Goal: Information Seeking & Learning: Learn about a topic

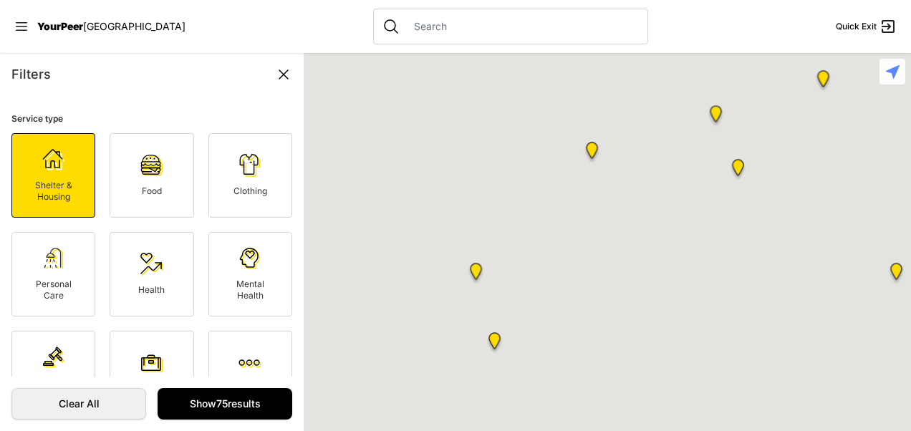
scroll to position [3171, 0]
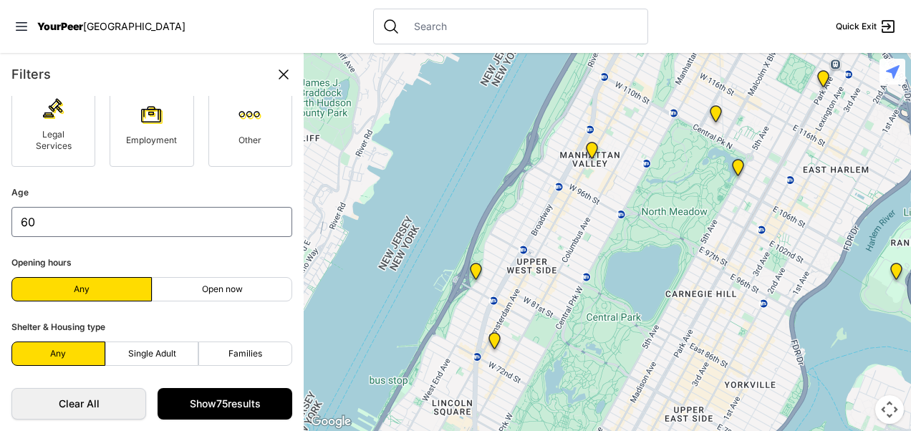
select select "recentlyUpdated"
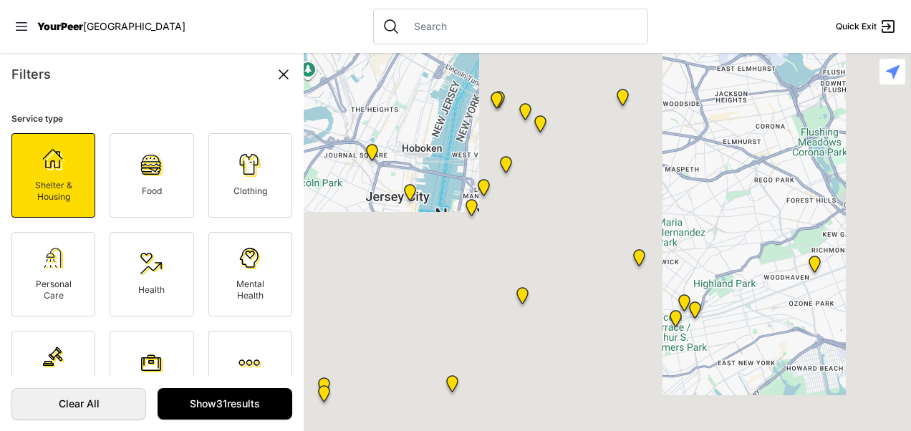
drag, startPoint x: 738, startPoint y: 381, endPoint x: 695, endPoint y: 167, distance: 218.4
click at [695, 167] on div at bounding box center [607, 242] width 607 height 378
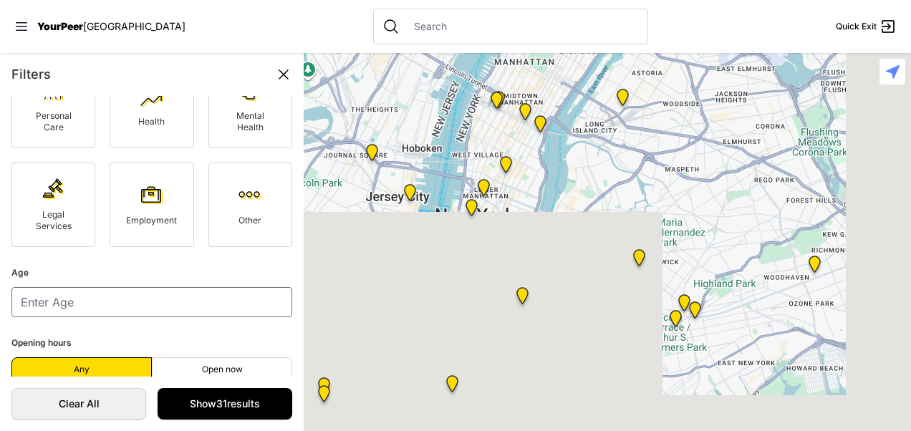
scroll to position [248, 0]
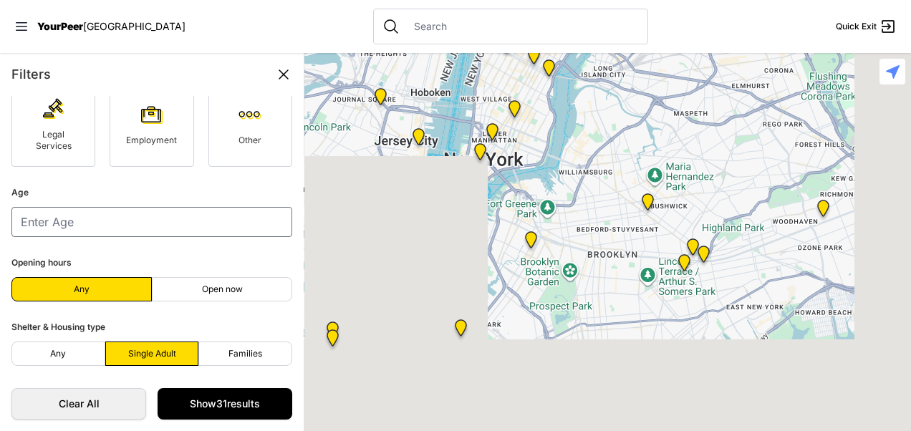
drag, startPoint x: 600, startPoint y: 358, endPoint x: 609, endPoint y: 299, distance: 59.3
click at [609, 299] on div at bounding box center [607, 242] width 607 height 378
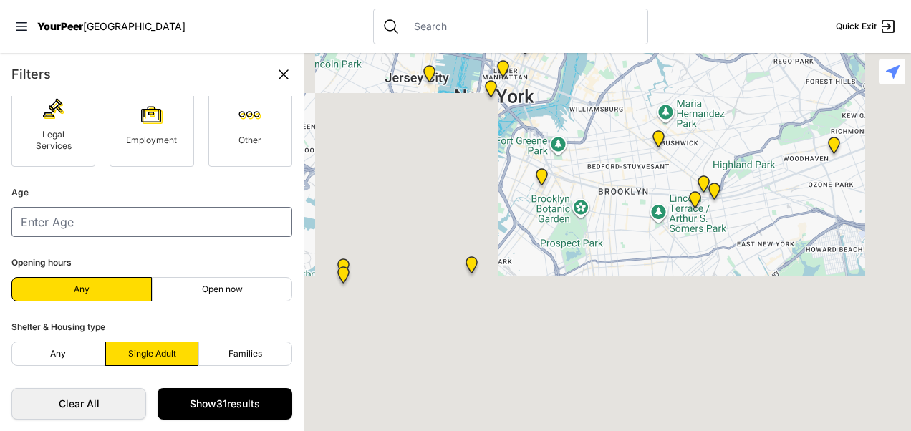
drag, startPoint x: 595, startPoint y: 330, endPoint x: 608, endPoint y: 265, distance: 66.4
click at [608, 265] on div at bounding box center [607, 242] width 607 height 378
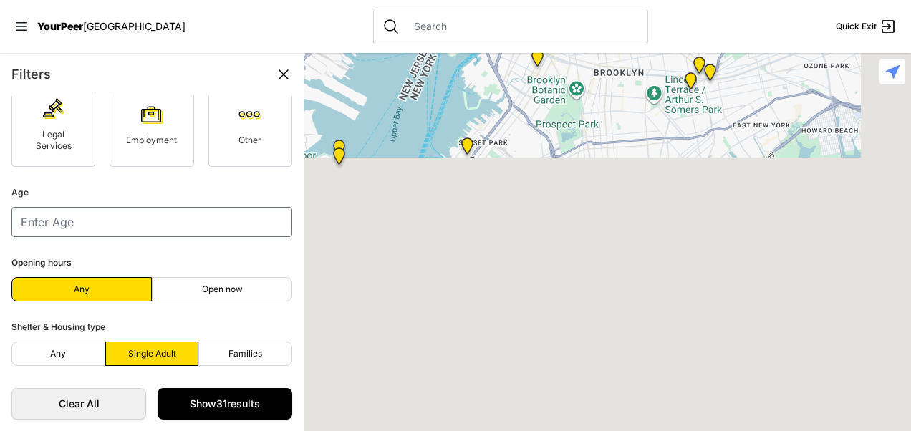
drag, startPoint x: 624, startPoint y: 248, endPoint x: 620, endPoint y: 127, distance: 120.4
click at [620, 127] on div at bounding box center [607, 242] width 607 height 378
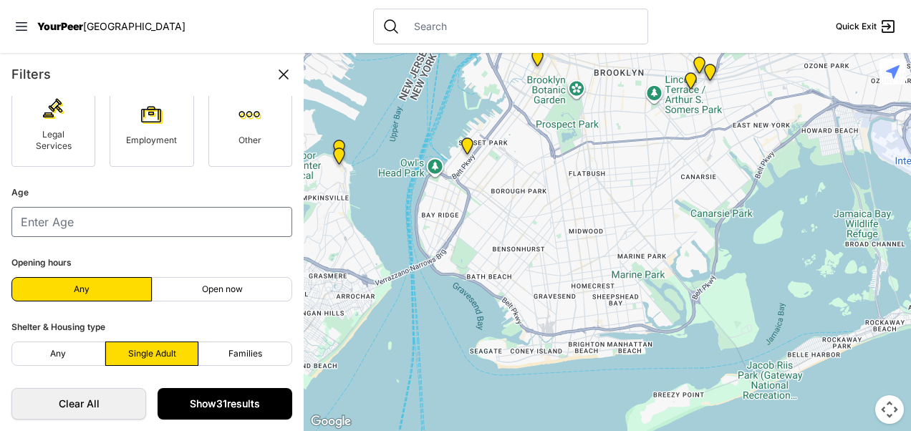
click at [229, 395] on link "Show 31 results" at bounding box center [225, 404] width 135 height 32
click at [229, 400] on link "Show 31 results" at bounding box center [225, 404] width 135 height 32
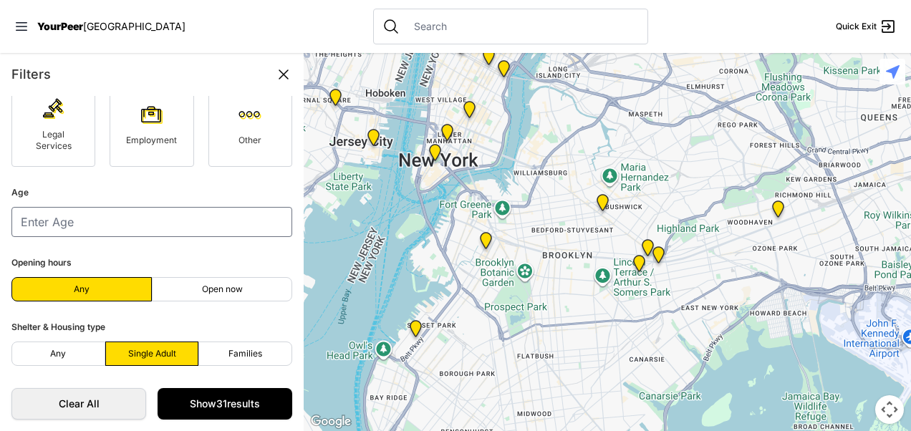
drag, startPoint x: 594, startPoint y: 190, endPoint x: 543, endPoint y: 378, distance: 194.6
click at [543, 378] on div at bounding box center [607, 242] width 607 height 378
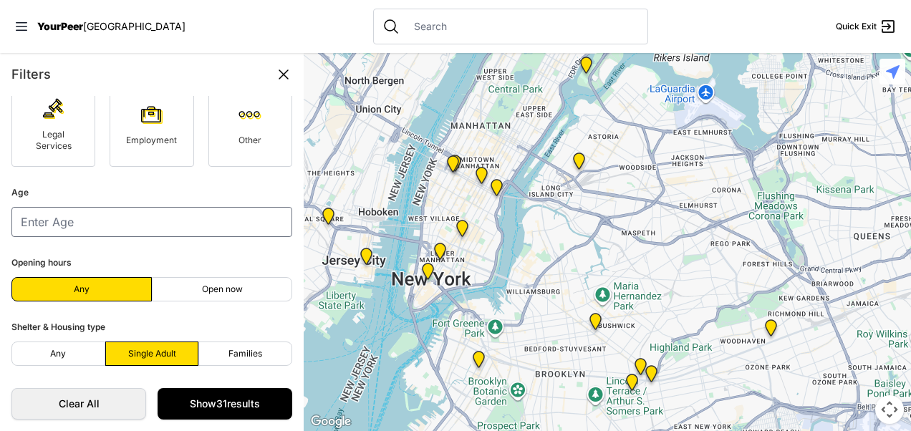
drag, startPoint x: 546, startPoint y: 296, endPoint x: 549, endPoint y: 313, distance: 17.3
click at [549, 313] on div at bounding box center [607, 242] width 607 height 378
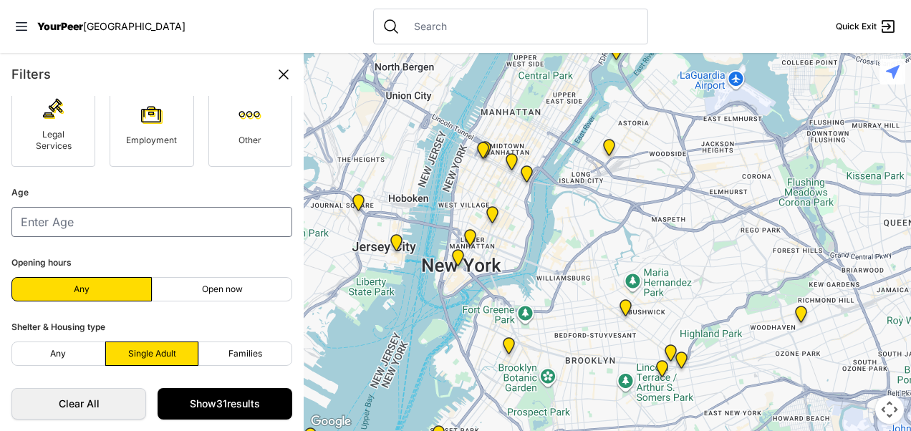
drag, startPoint x: 517, startPoint y: 335, endPoint x: 517, endPoint y: 208, distance: 126.7
click at [517, 208] on div at bounding box center [607, 242] width 607 height 378
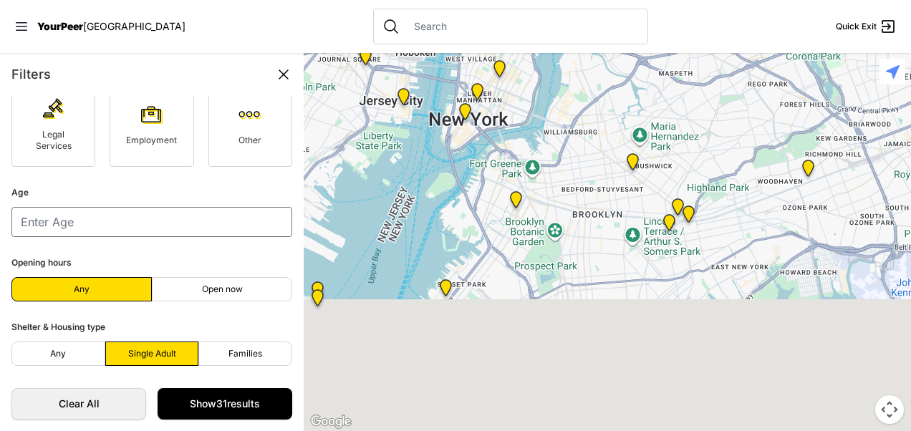
drag, startPoint x: 530, startPoint y: 340, endPoint x: 544, endPoint y: 236, distance: 104.8
click at [544, 236] on div at bounding box center [607, 242] width 607 height 378
click at [271, 408] on link "Show 31 results" at bounding box center [225, 404] width 135 height 32
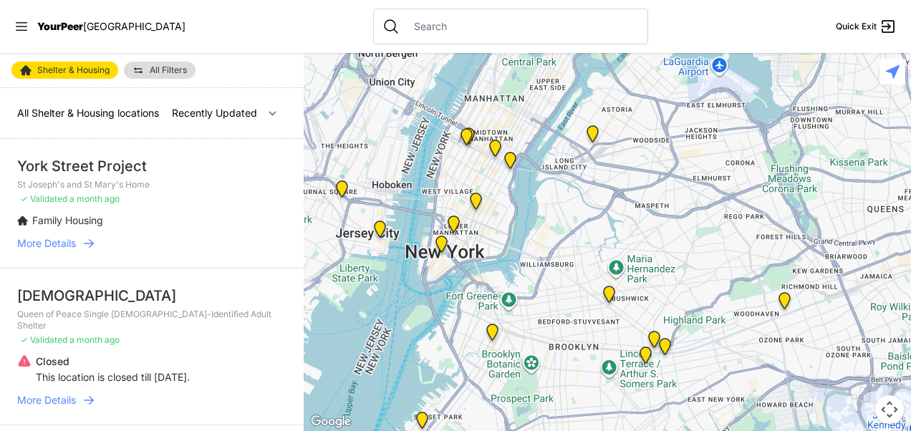
drag, startPoint x: 704, startPoint y: 337, endPoint x: 626, endPoint y: 131, distance: 219.8
click at [626, 131] on div at bounding box center [607, 242] width 607 height 378
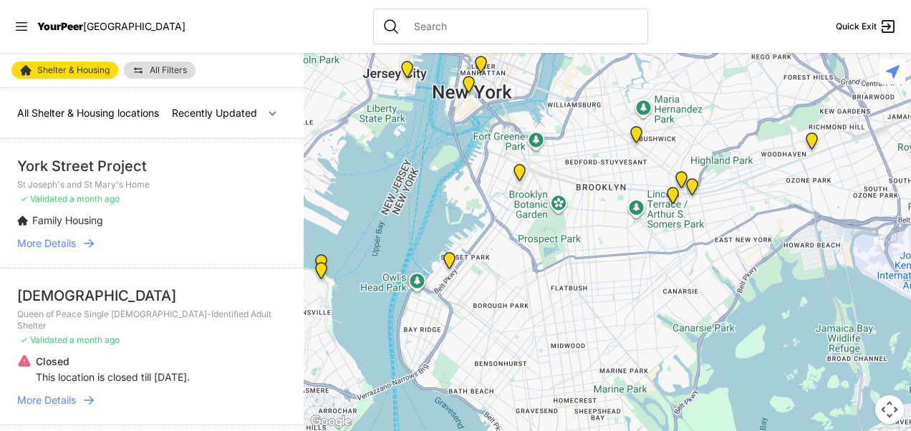
drag, startPoint x: 624, startPoint y: 289, endPoint x: 653, endPoint y: 164, distance: 128.0
click at [653, 164] on div at bounding box center [607, 242] width 607 height 378
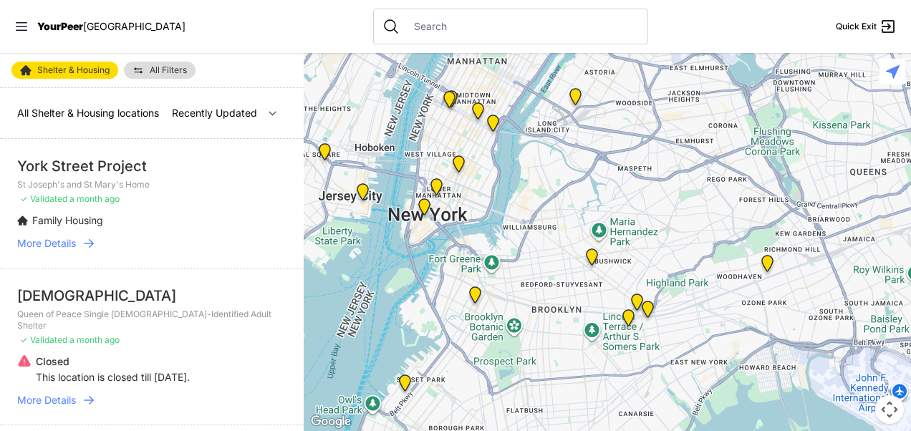
drag, startPoint x: 554, startPoint y: 238, endPoint x: 493, endPoint y: 390, distance: 163.8
click at [493, 390] on div at bounding box center [607, 242] width 607 height 378
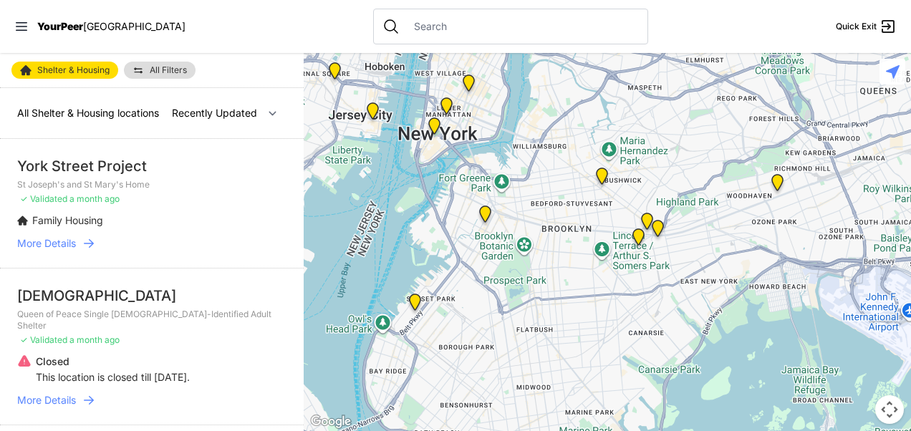
drag, startPoint x: 514, startPoint y: 347, endPoint x: 549, endPoint y: 211, distance: 140.3
click at [549, 211] on div at bounding box center [607, 242] width 607 height 378
click at [416, 300] on img "Muslim Community Center (MCC)" at bounding box center [416, 304] width 18 height 23
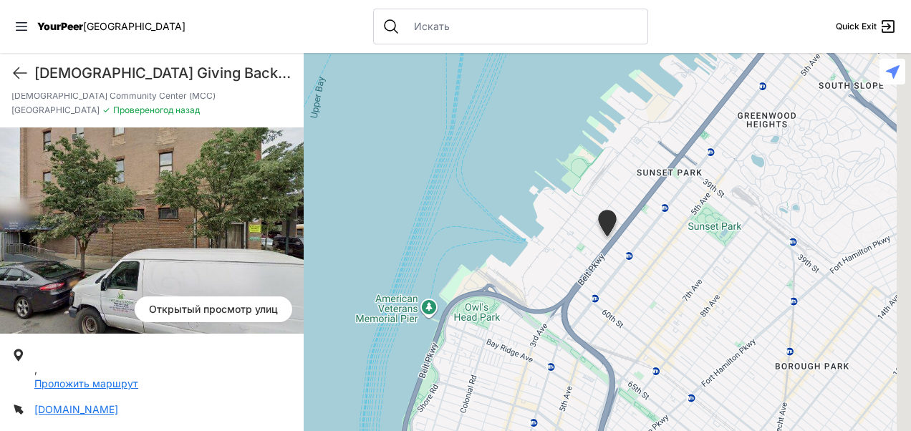
scroll to position [49, 0]
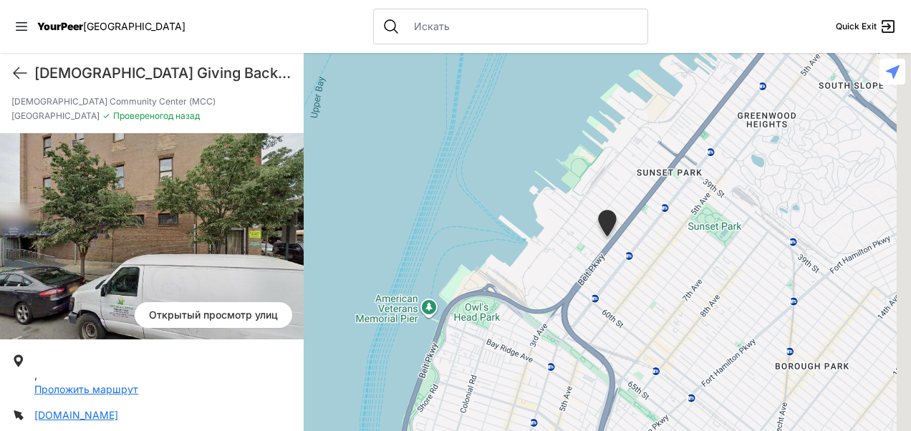
click at [12, 60] on div "Muslims Giving Back (MGB) Quick Exit" at bounding box center [152, 73] width 304 height 40
click at [24, 71] on icon at bounding box center [19, 72] width 17 height 17
select select "recentlyUpdated"
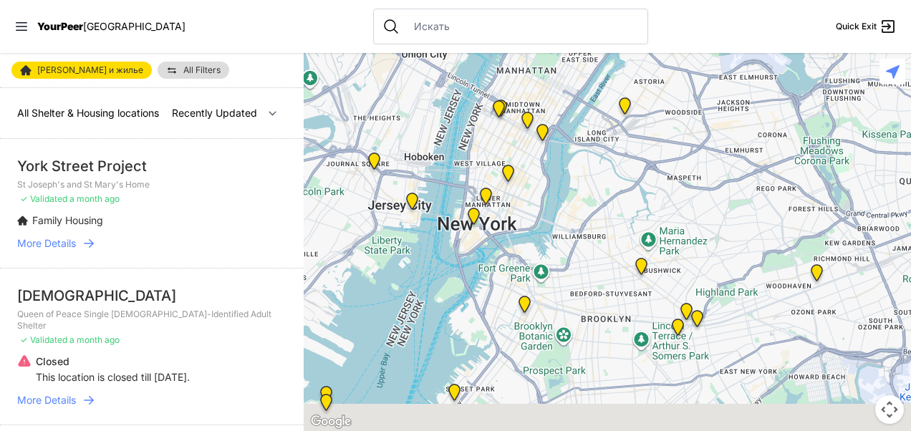
drag, startPoint x: 766, startPoint y: 361, endPoint x: 709, endPoint y: 90, distance: 276.7
click at [712, 95] on div at bounding box center [607, 242] width 607 height 378
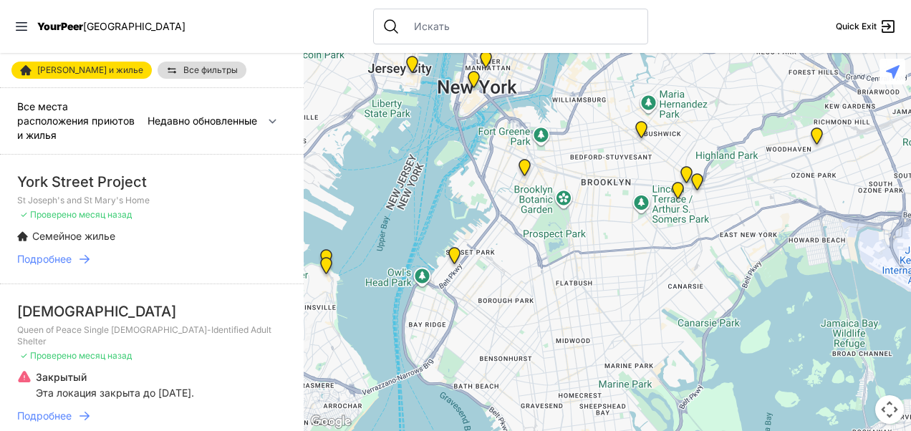
drag, startPoint x: 623, startPoint y: 347, endPoint x: 632, endPoint y: 275, distance: 72.1
click at [632, 275] on div at bounding box center [607, 242] width 607 height 378
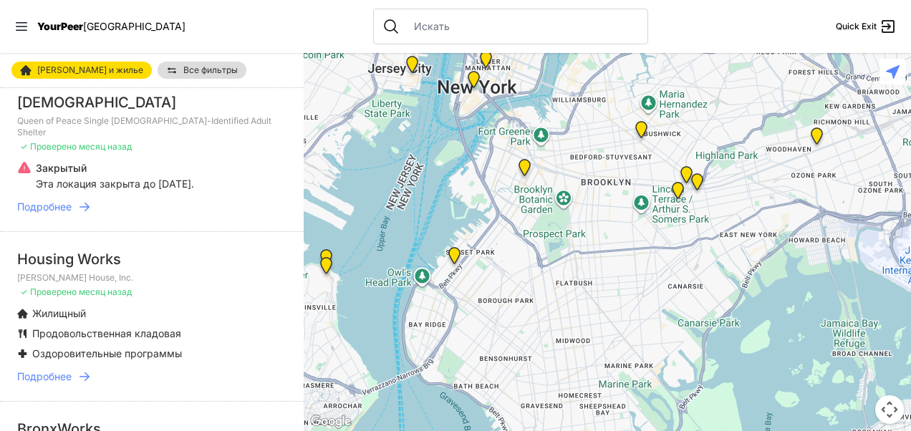
scroll to position [215, 0]
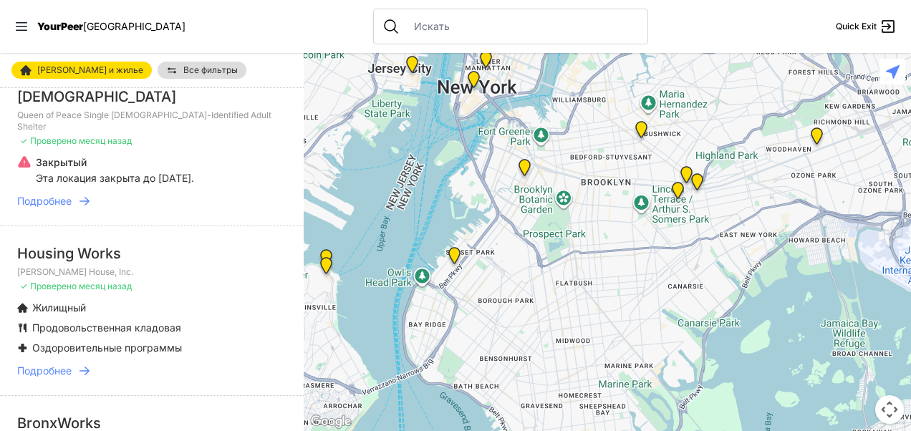
drag, startPoint x: 290, startPoint y: 136, endPoint x: 290, endPoint y: 150, distance: 14.3
click at [290, 150] on li "Missionaries of Charity Queen of Peace Single Male-Identified Adult Shelter ✓ П…" at bounding box center [152, 147] width 304 height 157
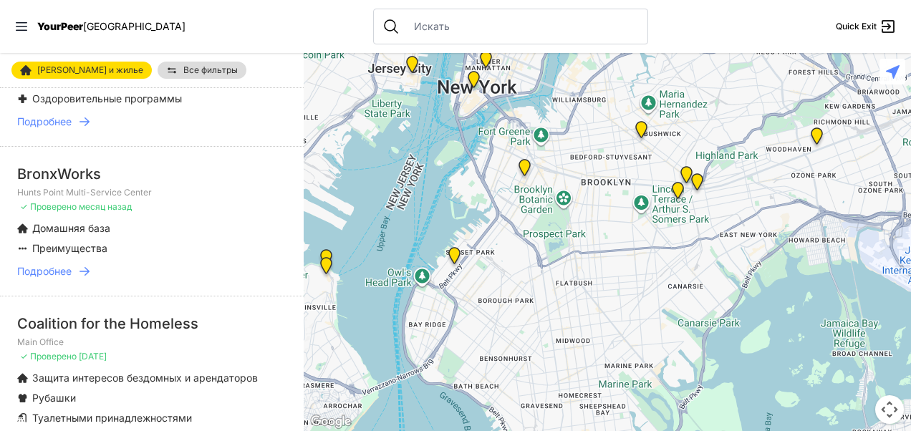
scroll to position [546, 0]
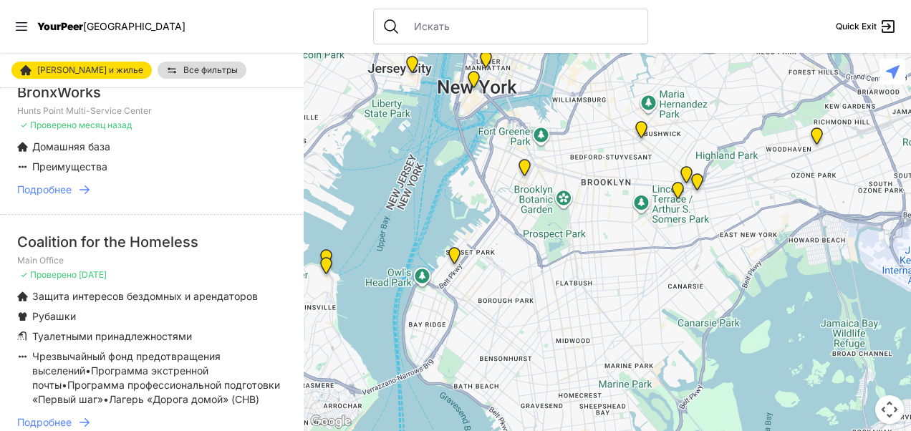
click at [183, 67] on span "Все фильтры" at bounding box center [210, 70] width 54 height 9
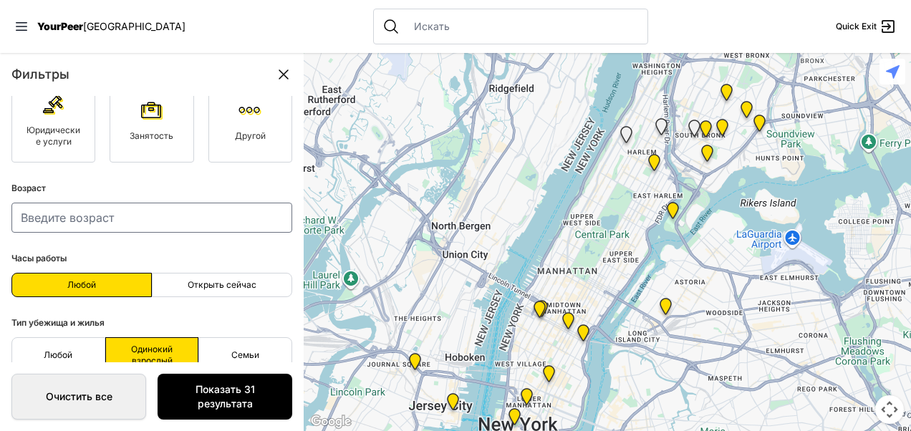
scroll to position [253, 0]
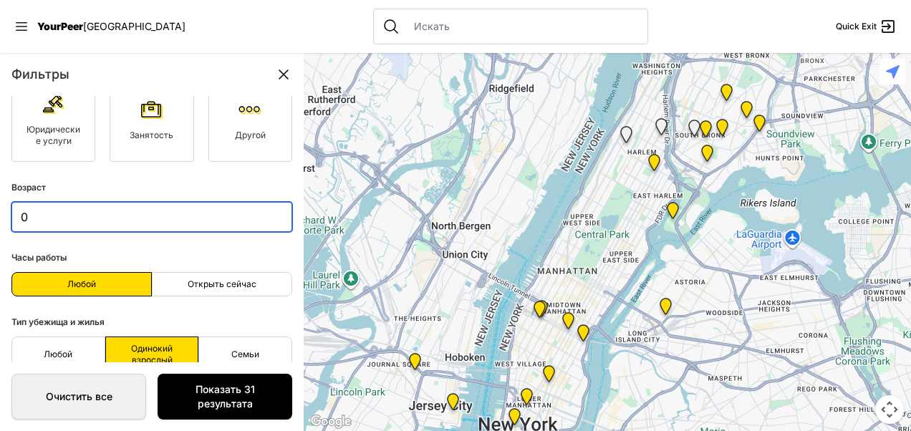
click at [267, 219] on input "0" at bounding box center [151, 217] width 281 height 30
type input "1"
click at [268, 208] on input "1" at bounding box center [151, 217] width 281 height 30
type input "60"
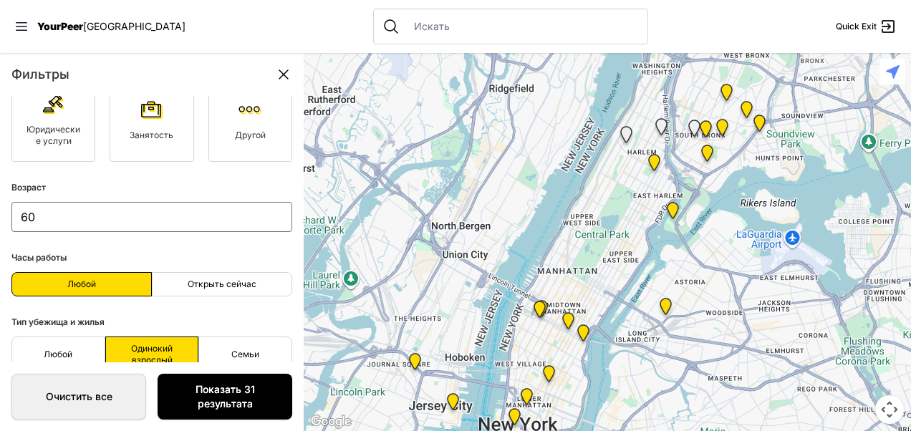
click at [253, 392] on link "Показать 31 результата" at bounding box center [225, 397] width 135 height 46
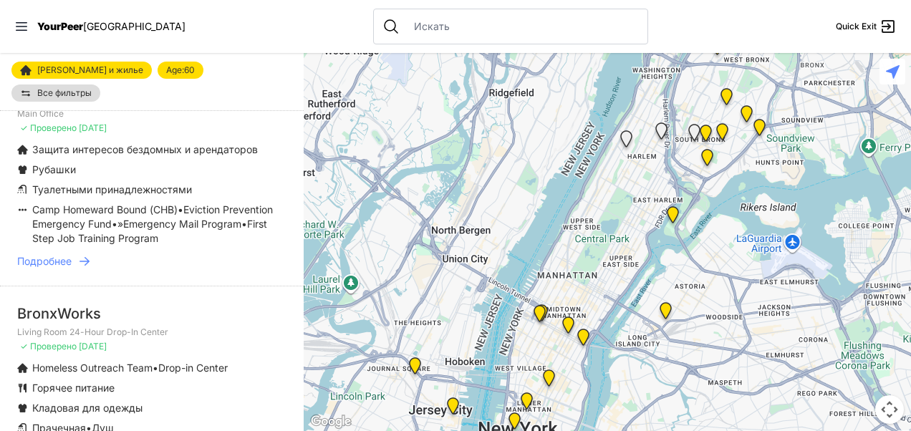
scroll to position [377, 0]
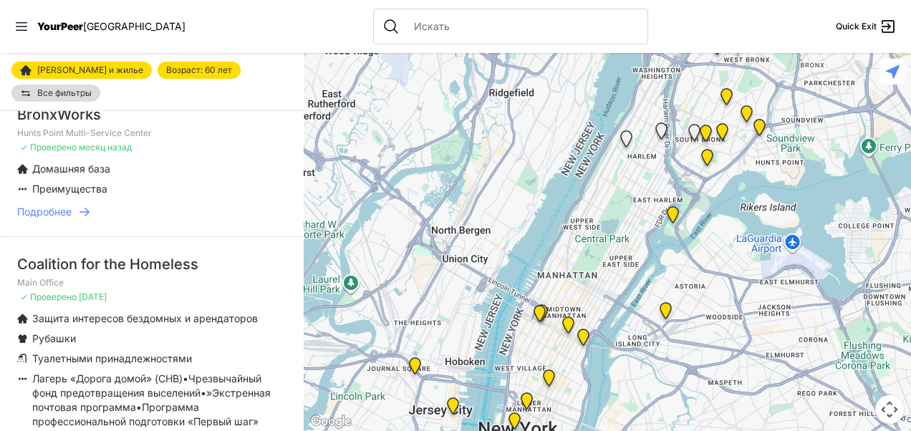
click at [57, 205] on span "Подробнее" at bounding box center [44, 212] width 54 height 14
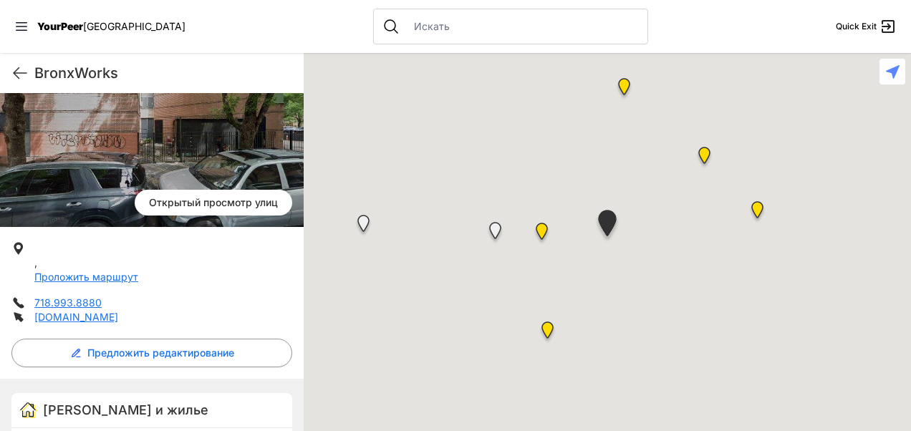
scroll to position [144, 0]
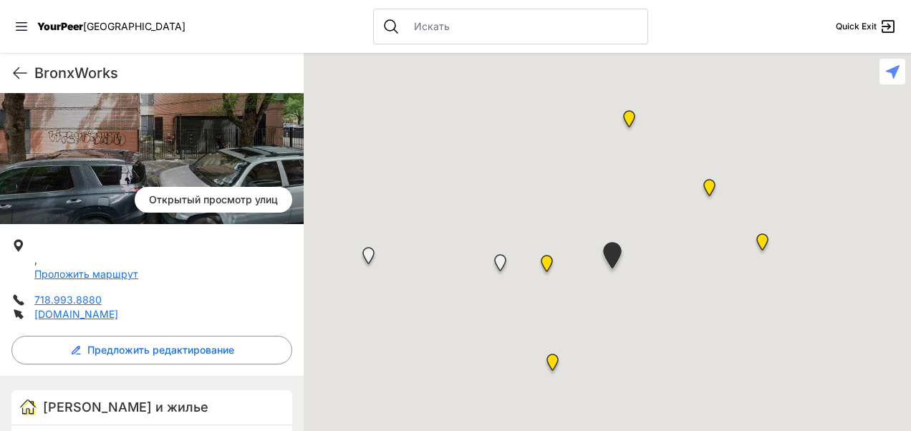
drag, startPoint x: 305, startPoint y: 202, endPoint x: 310, endPoint y: 241, distance: 39.0
click at [310, 241] on div at bounding box center [607, 242] width 607 height 378
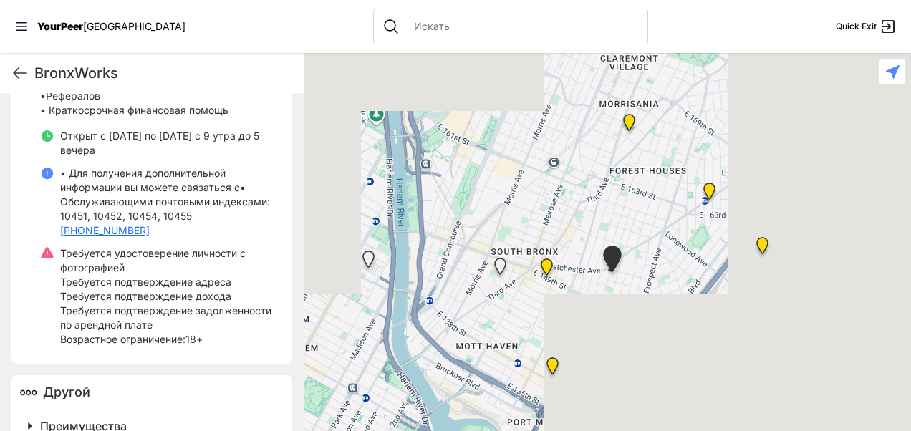
scroll to position [620, 0]
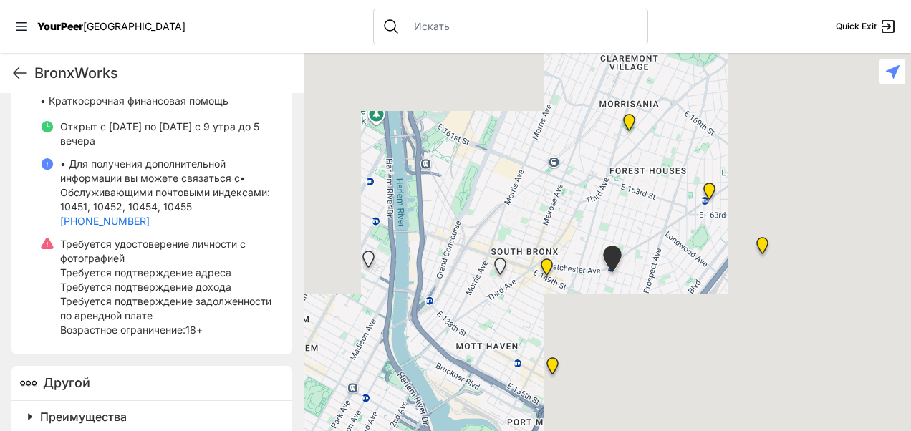
drag, startPoint x: 296, startPoint y: 372, endPoint x: 280, endPoint y: 411, distance: 42.7
click at [280, 411] on span at bounding box center [209, 417] width 378 height 20
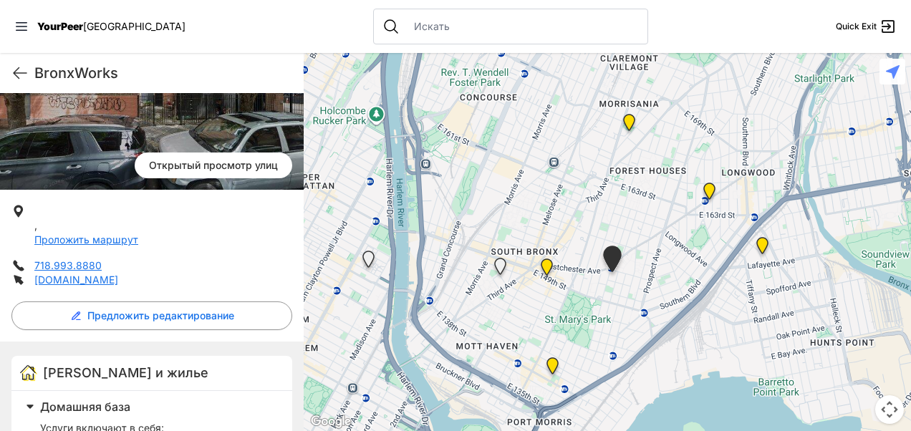
scroll to position [76, 0]
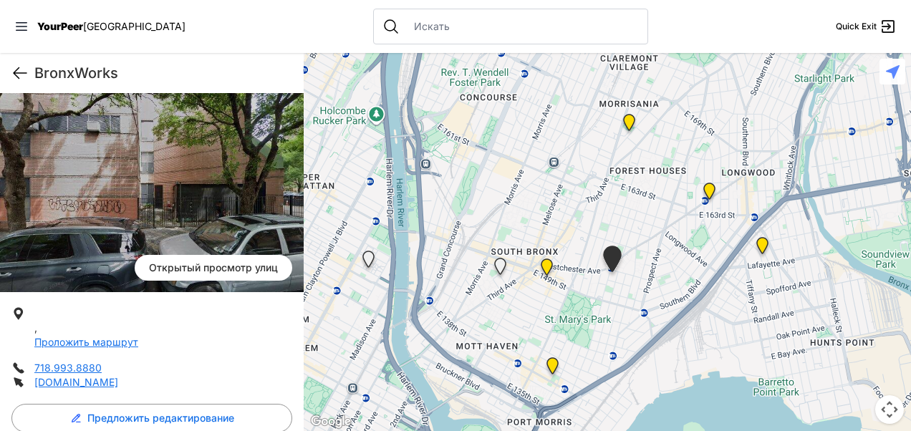
click at [14, 67] on icon at bounding box center [19, 72] width 17 height 17
click at [17, 72] on icon at bounding box center [19, 72] width 17 height 17
select select "recentlyUpdated"
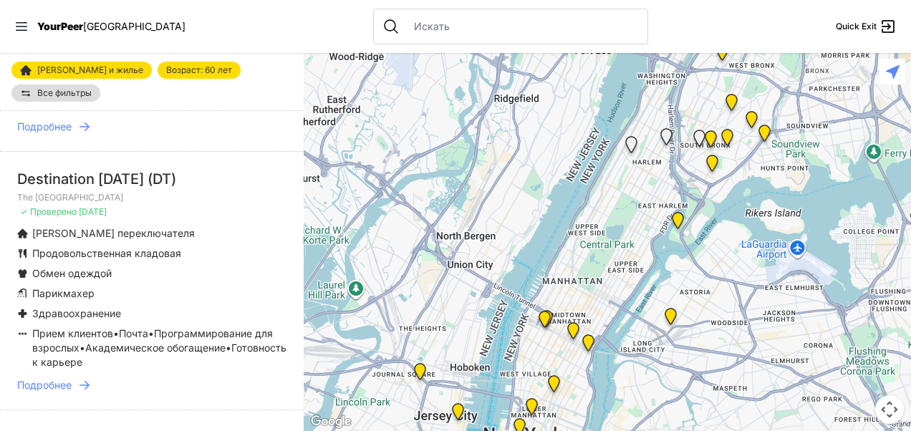
scroll to position [1564, 0]
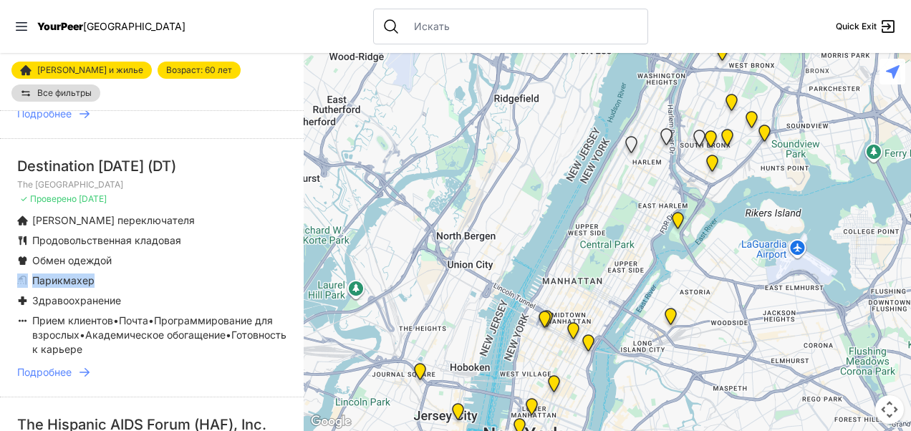
drag, startPoint x: 273, startPoint y: 261, endPoint x: 270, endPoint y: 271, distance: 10.4
click at [270, 271] on ul "Корпус переключателя Продовольственная кладовая Обмен одеждой Парикмахер Здраво…" at bounding box center [151, 284] width 269 height 143
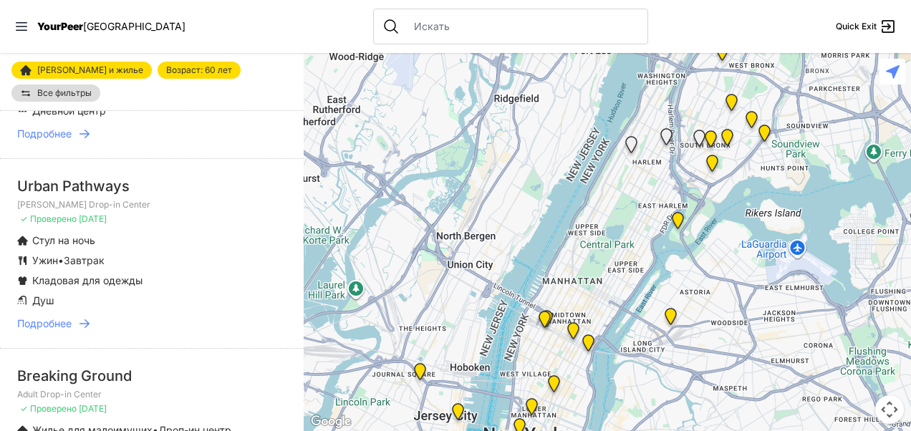
scroll to position [3443, 0]
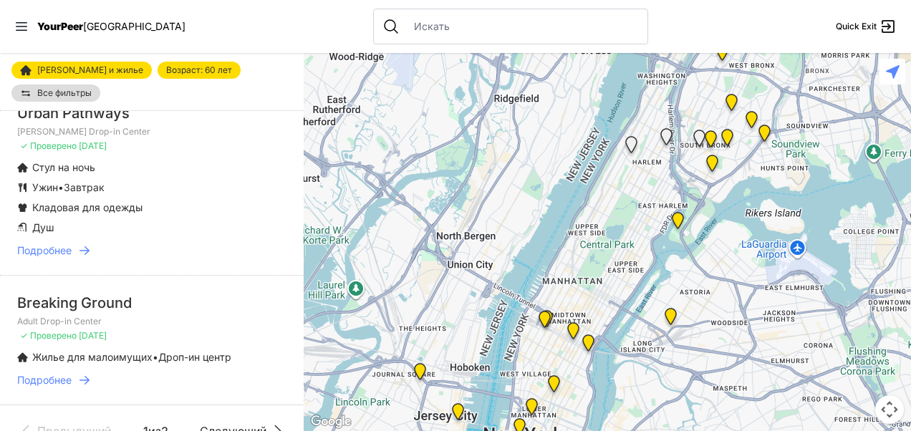
click at [221, 422] on span "Следующий" at bounding box center [233, 430] width 67 height 17
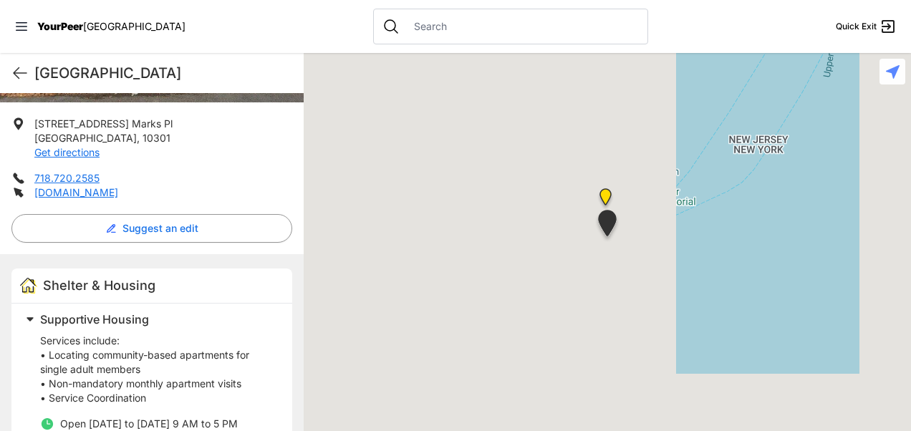
scroll to position [260, 0]
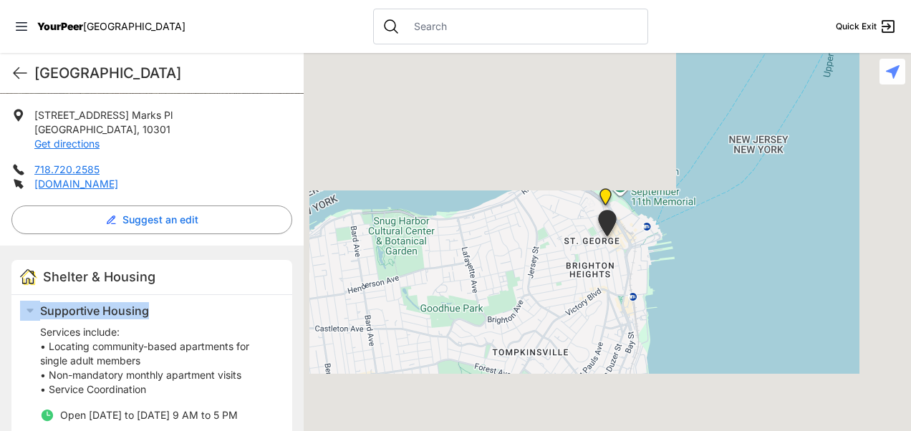
drag, startPoint x: 294, startPoint y: 264, endPoint x: 294, endPoint y: 301, distance: 36.5
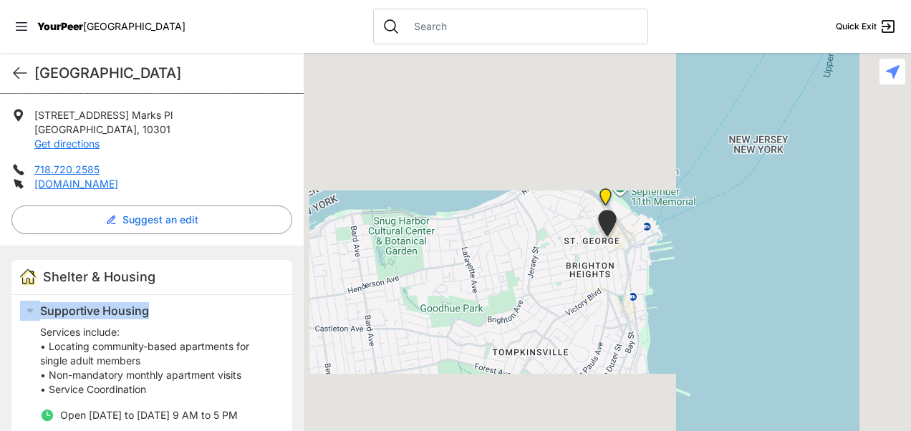
drag, startPoint x: 294, startPoint y: 301, endPoint x: 295, endPoint y: 274, distance: 27.2
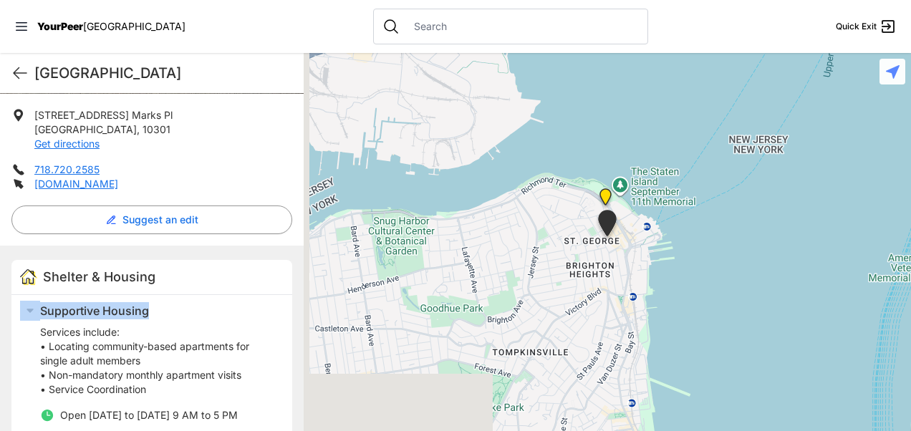
drag, startPoint x: 223, startPoint y: 276, endPoint x: 221, endPoint y: 304, distance: 27.3
click at [221, 304] on h2 "Supportive Housing" at bounding box center [157, 310] width 235 height 17
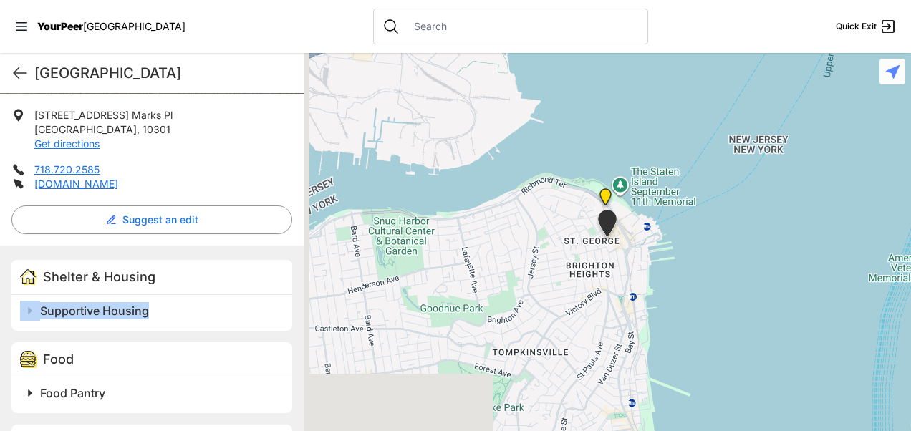
click at [243, 307] on h2 "Supportive Housing" at bounding box center [157, 310] width 235 height 17
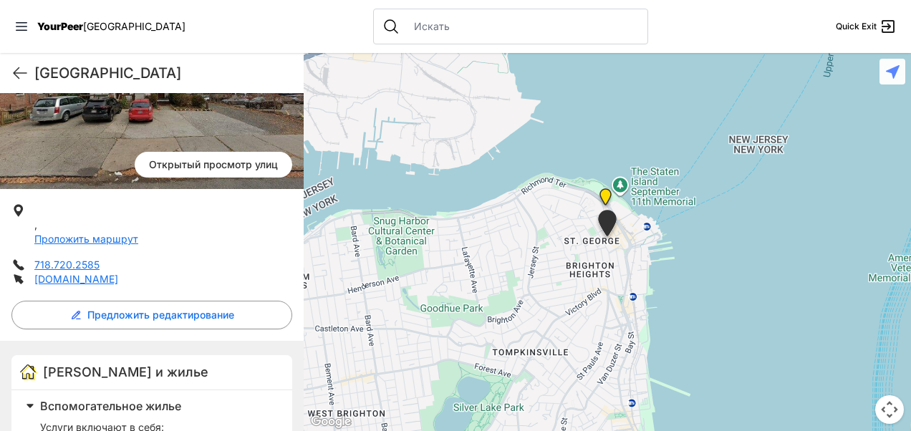
scroll to position [159, 0]
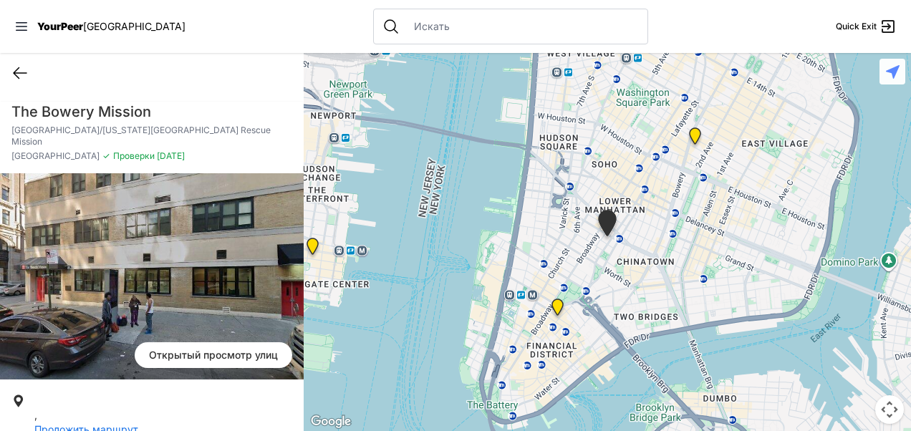
click at [11, 73] on icon at bounding box center [19, 72] width 17 height 17
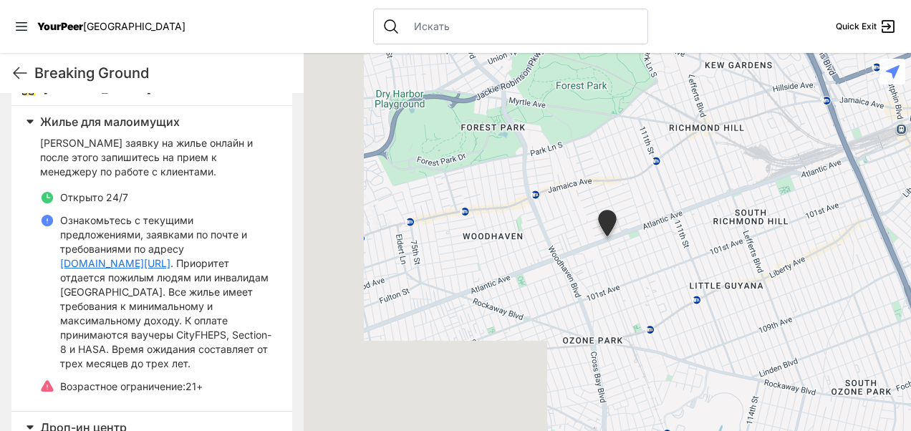
scroll to position [459, 0]
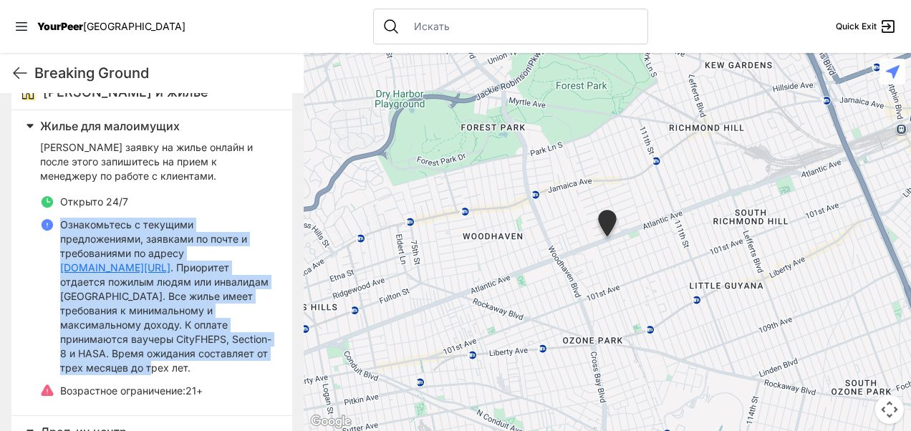
drag, startPoint x: 62, startPoint y: 221, endPoint x: 265, endPoint y: 375, distance: 255.5
click at [265, 375] on ul "Открыто 24/7 Ознакомьтесь с текущими предложениями, заявками по почте и требова…" at bounding box center [157, 296] width 235 height 203
drag, startPoint x: 265, startPoint y: 375, endPoint x: 167, endPoint y: 348, distance: 101.8
copy p "Ознакомьтесь с текущими предложениями, заявками по почте и требованиями по адре…"
click at [264, 344] on p "Ознакомьтесь с текущими предложениями, заявками по почте и требованиями по адре…" at bounding box center [167, 297] width 215 height 158
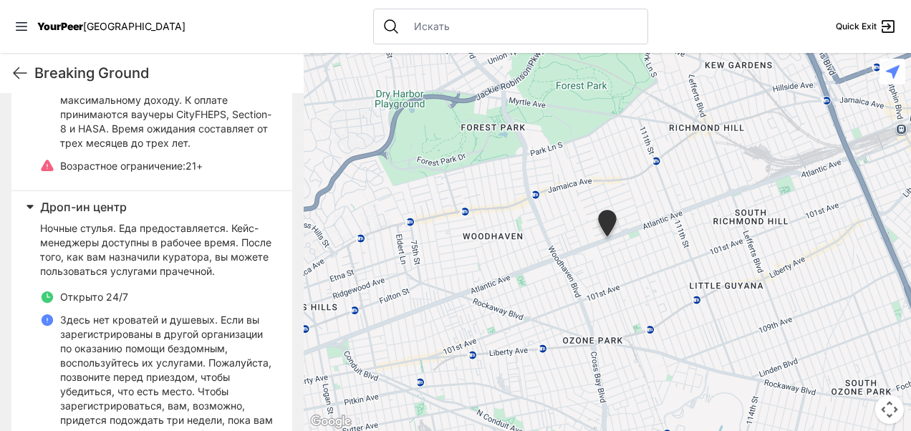
scroll to position [689, 0]
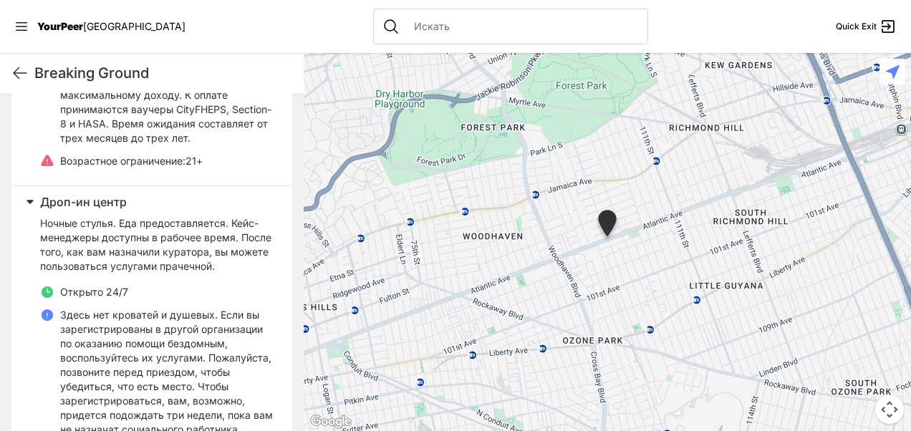
click at [285, 367] on div "Жилье и жилье Жилье для малоимущих Подайте заявку на жилье онлайн и после этого…" at bounding box center [152, 204] width 304 height 746
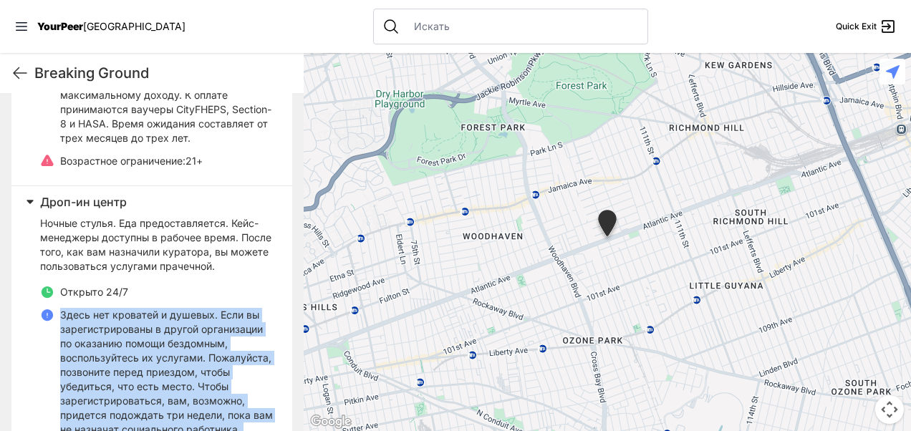
click at [285, 367] on div "Жилье и жилье Жилье для малоимущих Подайте заявку на жилье онлайн и после этого…" at bounding box center [152, 204] width 304 height 746
drag, startPoint x: 285, startPoint y: 367, endPoint x: 246, endPoint y: 354, distance: 40.5
click at [246, 354] on p "Здесь нет кроватей и душевых. Если вы зарегистрированы в другой организации по …" at bounding box center [167, 401] width 215 height 186
click at [256, 352] on p "Здесь нет кроватей и душевых. Если вы зарегистрированы в другой организации по …" at bounding box center [167, 401] width 215 height 186
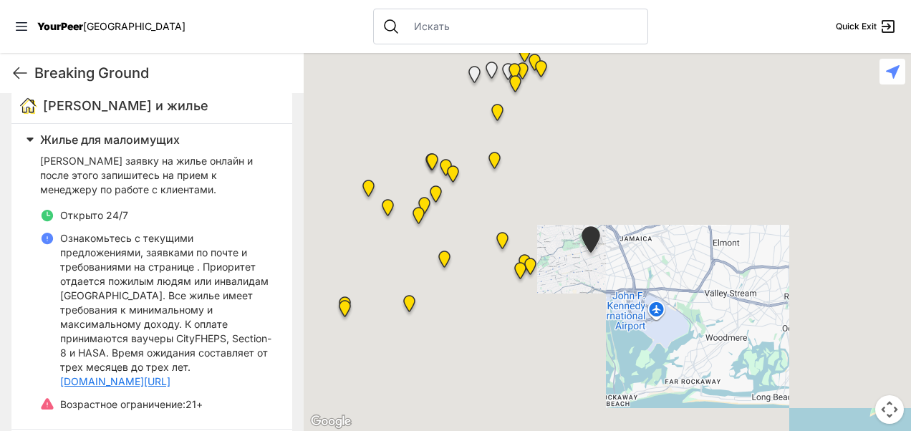
scroll to position [448, 0]
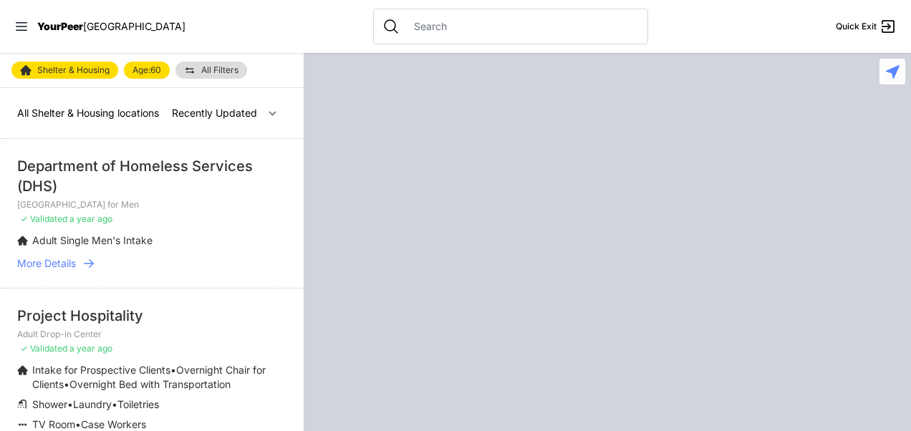
select select "recentlyUpdated"
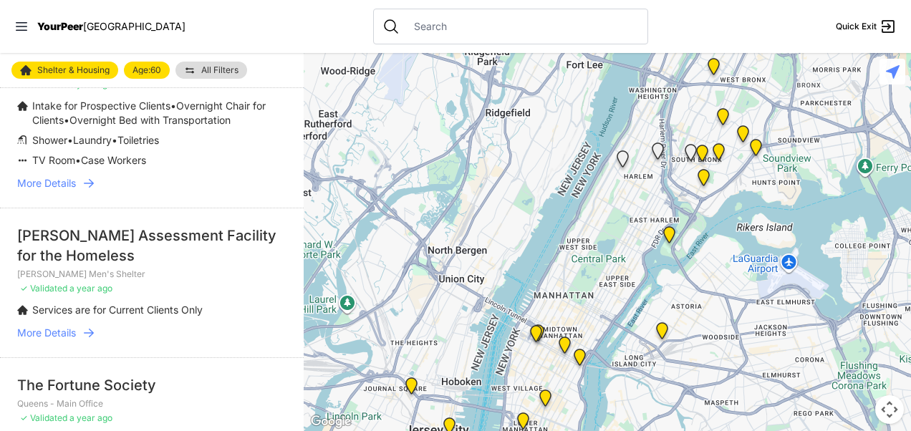
scroll to position [272, 0]
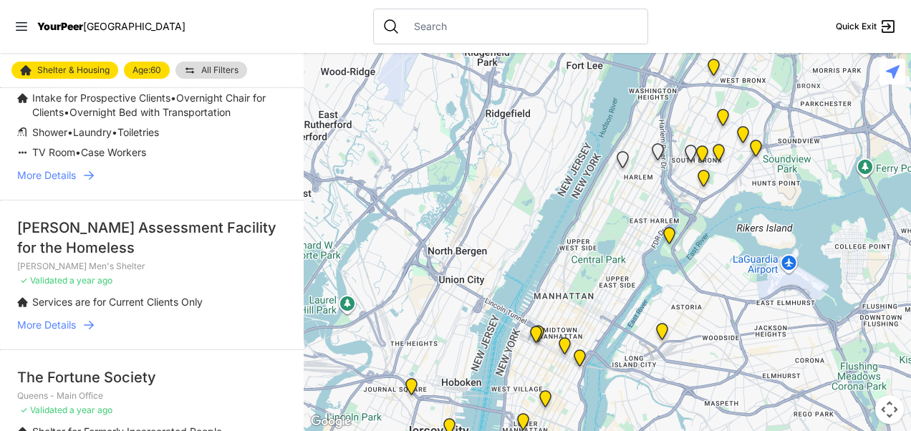
drag, startPoint x: 303, startPoint y: 169, endPoint x: 298, endPoint y: 191, distance: 22.8
click at [298, 191] on main "Shelter & Housing Age: [DEMOGRAPHIC_DATA] All Filters All Shelter & Housing loc…" at bounding box center [455, 242] width 911 height 378
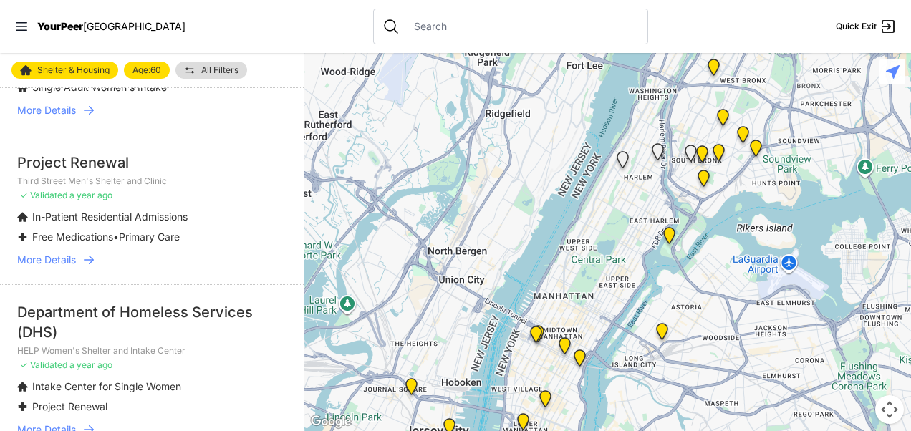
scroll to position [1374, 0]
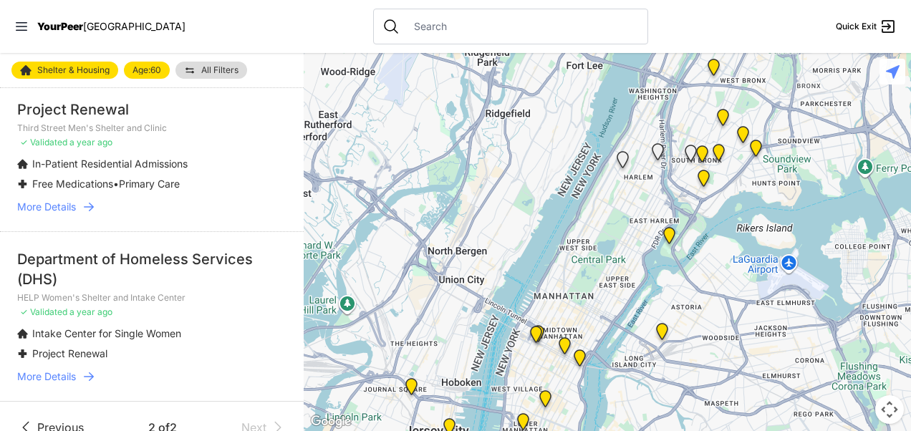
click at [69, 370] on span "More Details" at bounding box center [46, 377] width 59 height 14
click at [62, 370] on span "More Details" at bounding box center [46, 377] width 59 height 14
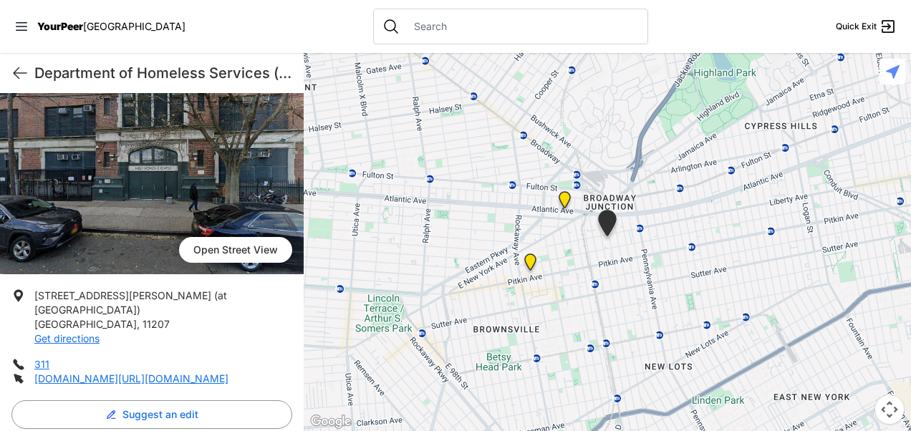
scroll to position [152, 0]
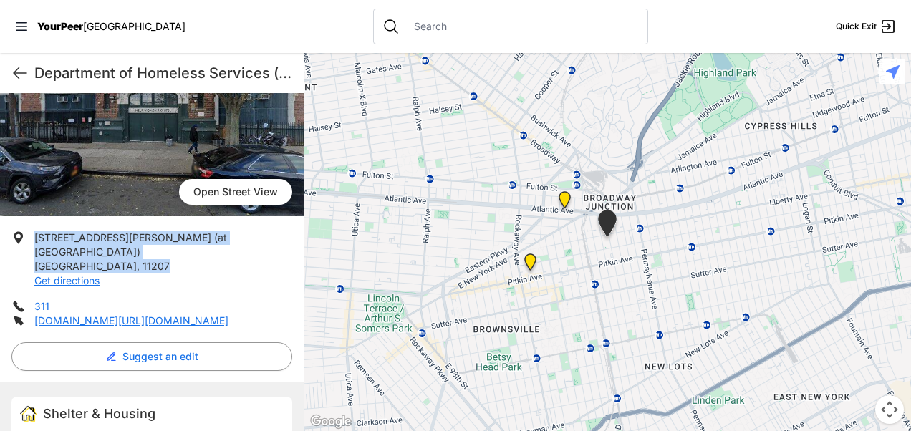
drag, startPoint x: 35, startPoint y: 257, endPoint x: 113, endPoint y: 271, distance: 79.2
click at [113, 271] on p "[STREET_ADDRESS][PERSON_NAME] Get directions" at bounding box center [163, 259] width 258 height 57
drag, startPoint x: 113, startPoint y: 271, endPoint x: 74, endPoint y: 261, distance: 39.8
copy p "[STREET_ADDRESS][PERSON_NAME]"
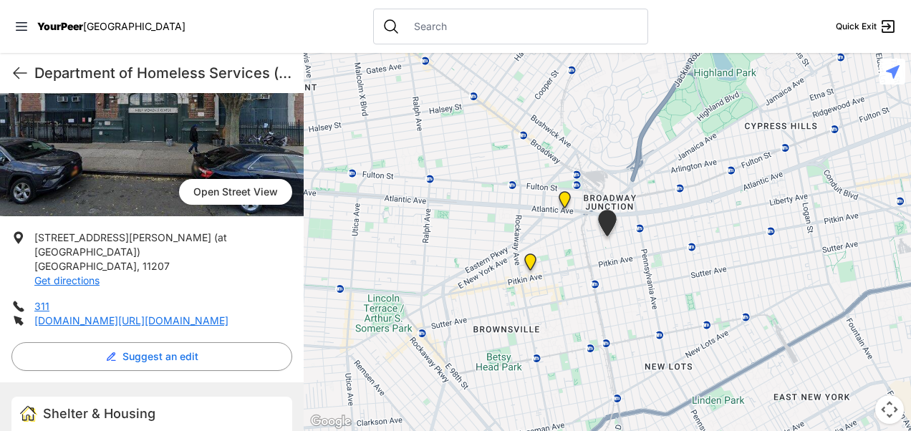
click at [142, 288] on p "[STREET_ADDRESS][PERSON_NAME] Get directions" at bounding box center [163, 259] width 258 height 57
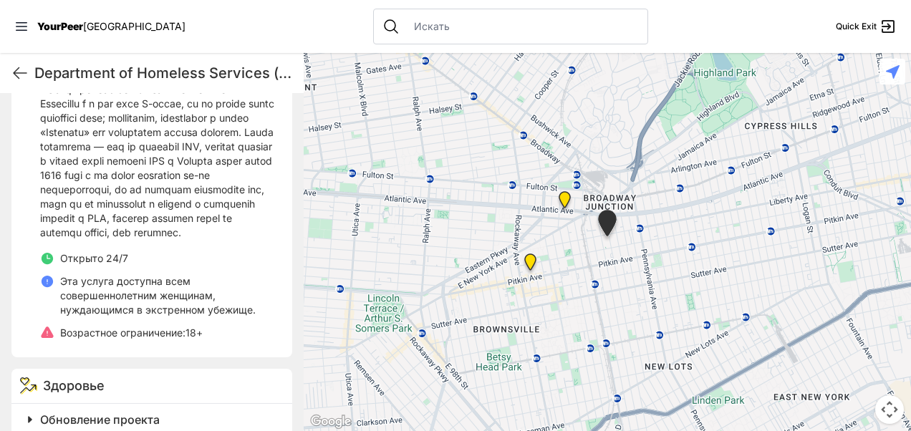
scroll to position [483, 0]
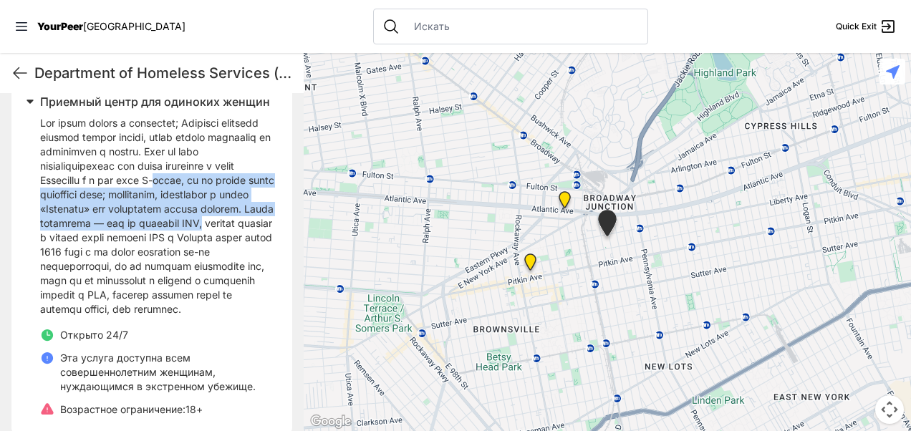
drag, startPoint x: 274, startPoint y: 264, endPoint x: 279, endPoint y: 213, distance: 51.1
click at [279, 213] on div "Приемный центр для одиноких женщин Открыто 24/7 Эта услуга доступна всем соверш…" at bounding box center [151, 260] width 281 height 348
drag, startPoint x: 279, startPoint y: 213, endPoint x: 263, endPoint y: 274, distance: 63.6
click at [263, 274] on p at bounding box center [157, 216] width 235 height 201
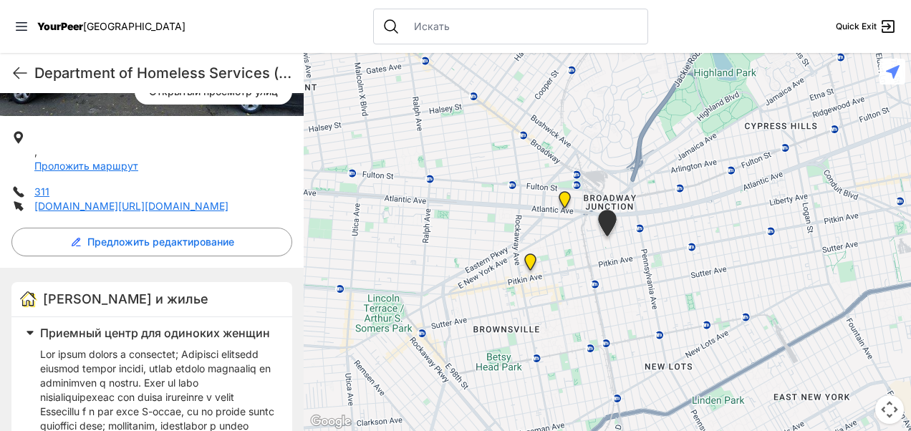
scroll to position [253, 0]
click at [144, 211] on link "[DOMAIN_NAME][URL][DOMAIN_NAME]" at bounding box center [131, 205] width 194 height 12
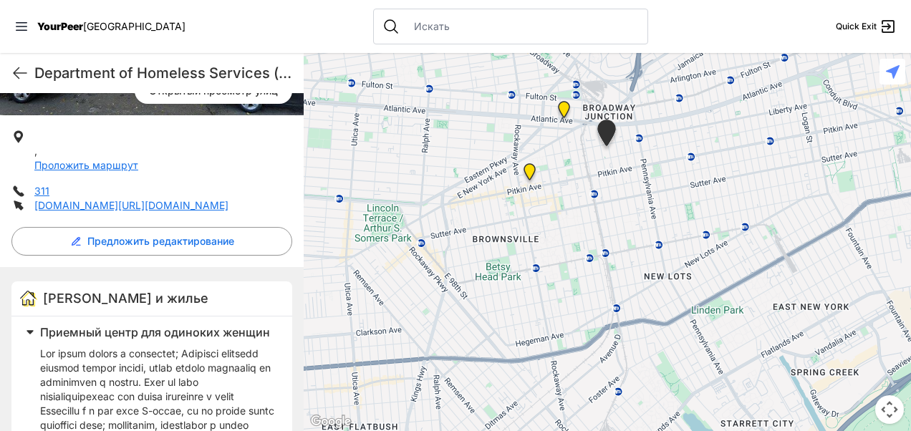
drag, startPoint x: 303, startPoint y: 185, endPoint x: 302, endPoint y: 85, distance: 99.5
click at [302, 85] on main "Department of Homeless Services (DHS) Quick Exit Department of Homeless Service…" at bounding box center [455, 242] width 911 height 378
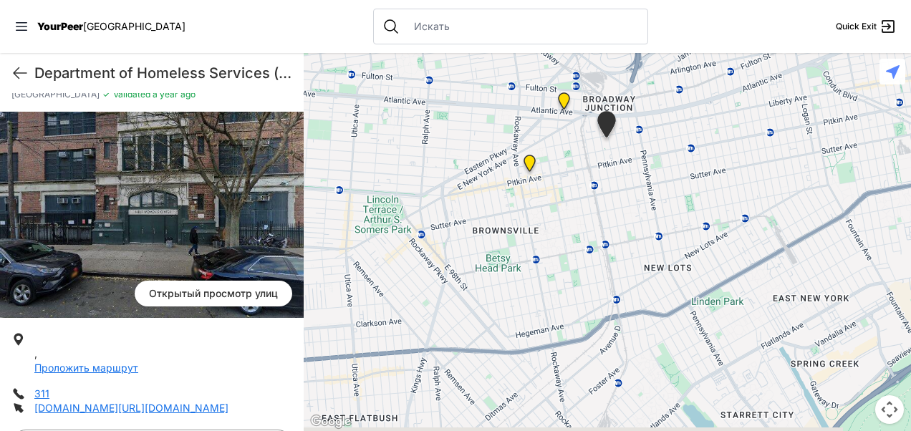
scroll to position [39, 0]
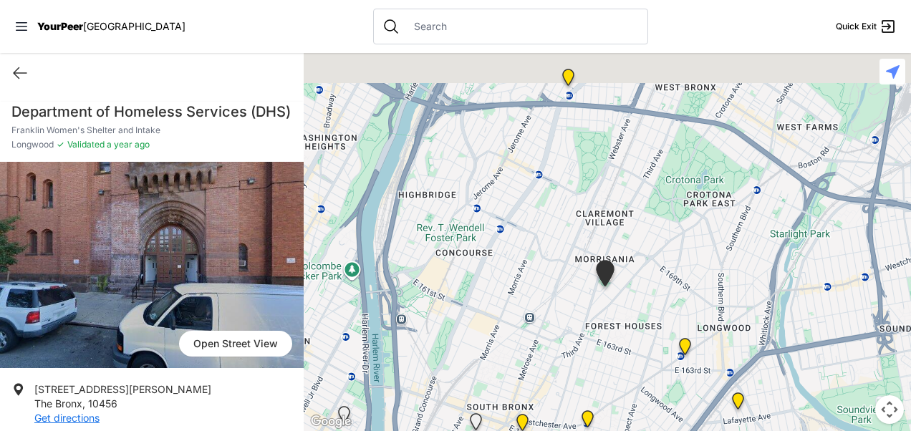
drag, startPoint x: 303, startPoint y: 188, endPoint x: 299, endPoint y: 242, distance: 54.5
click at [299, 246] on main "Quick Exit Department of Homeless Services (DHS) Franklin Women's Shelter and I…" at bounding box center [455, 242] width 911 height 378
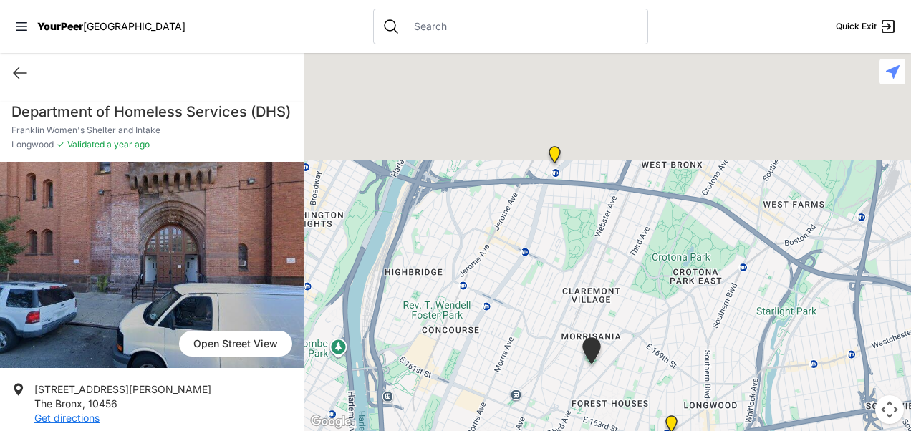
drag, startPoint x: 303, startPoint y: 202, endPoint x: 289, endPoint y: 277, distance: 76.4
click at [289, 277] on main "Quick Exit Department of Homeless Services (DHS) Franklin Women's Shelter and I…" at bounding box center [455, 242] width 911 height 378
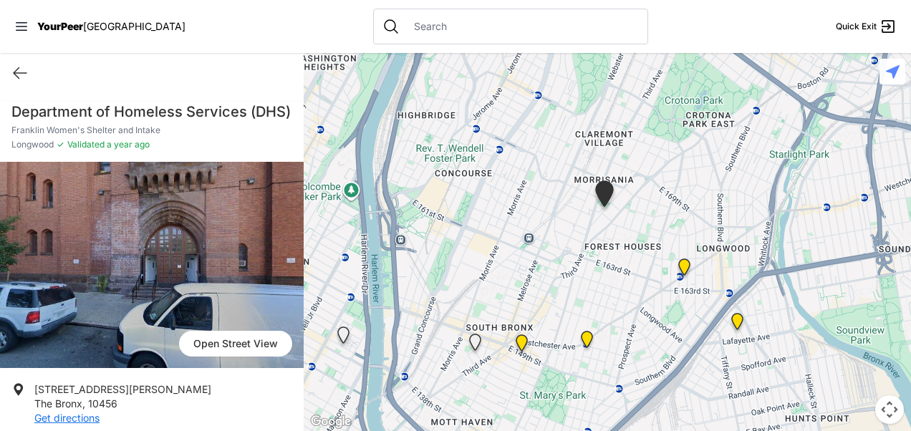
drag, startPoint x: 420, startPoint y: 308, endPoint x: 437, endPoint y: 127, distance: 181.3
click at [437, 127] on div at bounding box center [607, 242] width 607 height 378
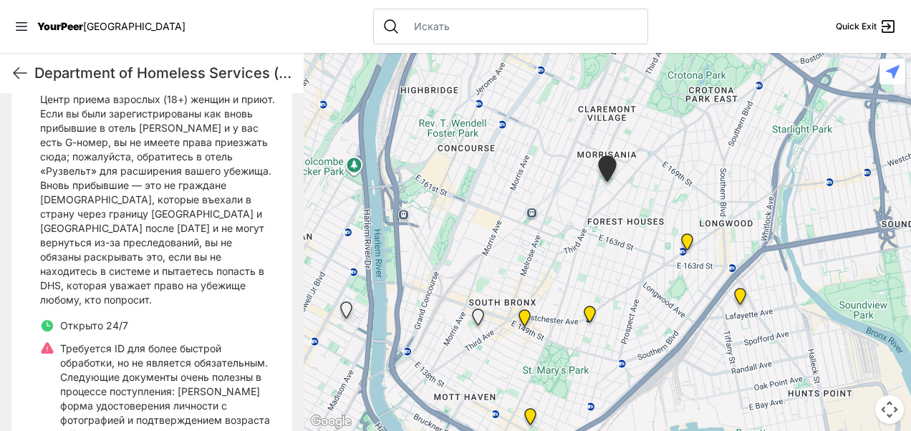
scroll to position [513, 0]
